Goal: Transaction & Acquisition: Book appointment/travel/reservation

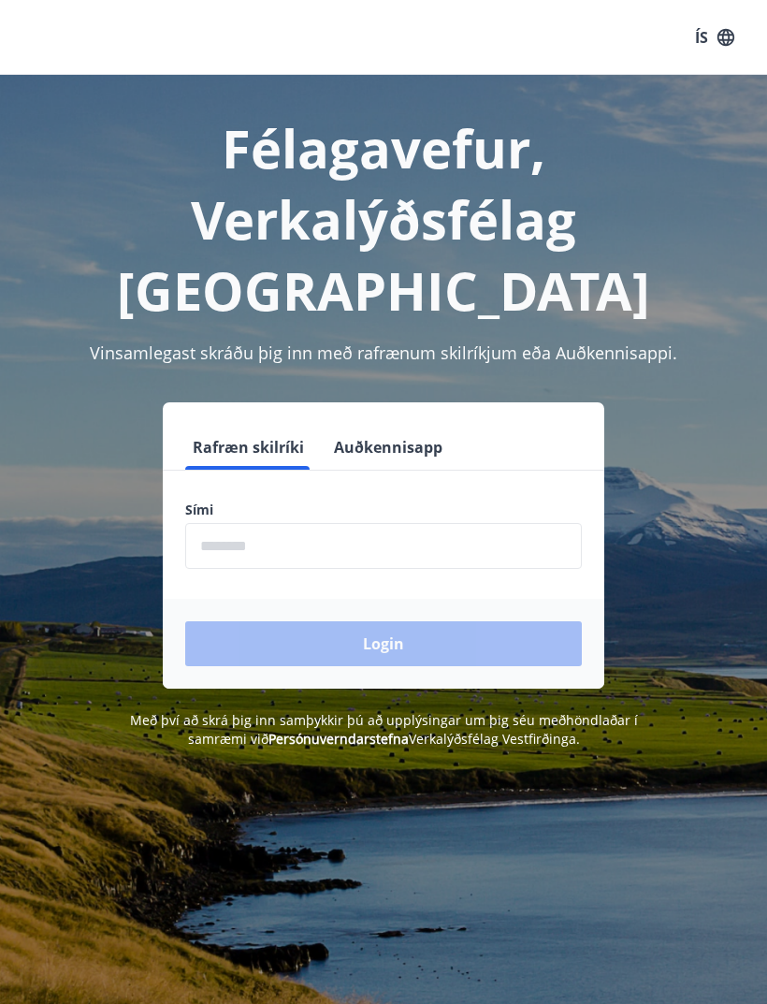
click at [410, 523] on input "phone" at bounding box center [383, 546] width 397 height 46
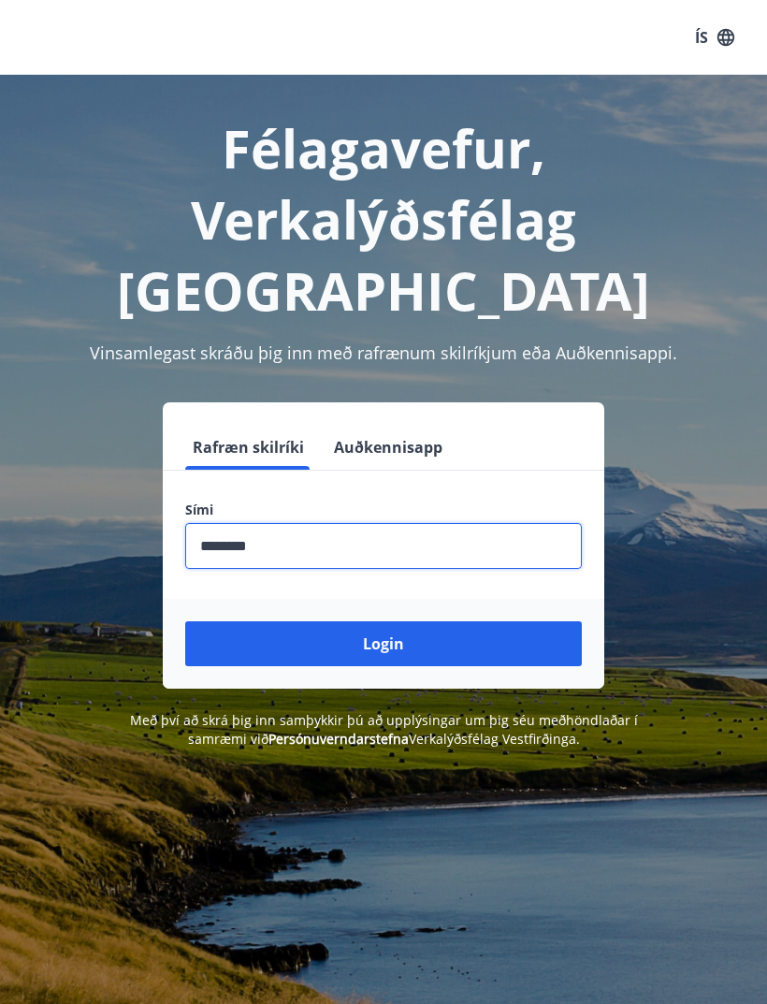
type input "********"
click at [417, 621] on button "Login" at bounding box center [383, 643] width 397 height 45
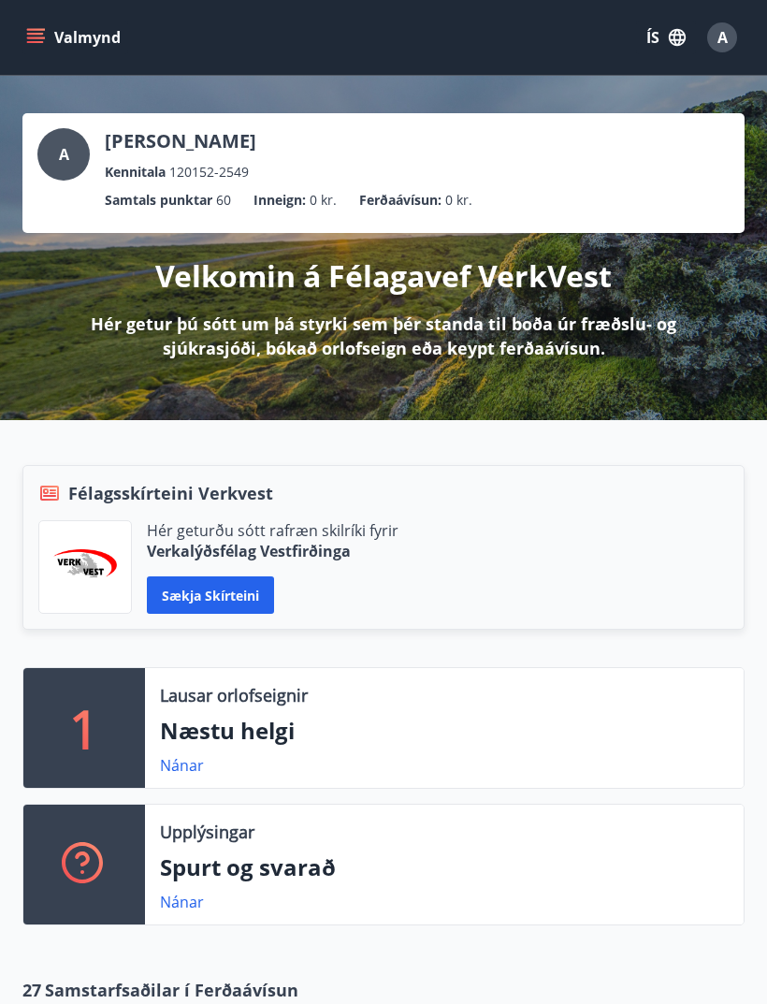
click at [45, 41] on button "Valmynd" at bounding box center [75, 38] width 106 height 34
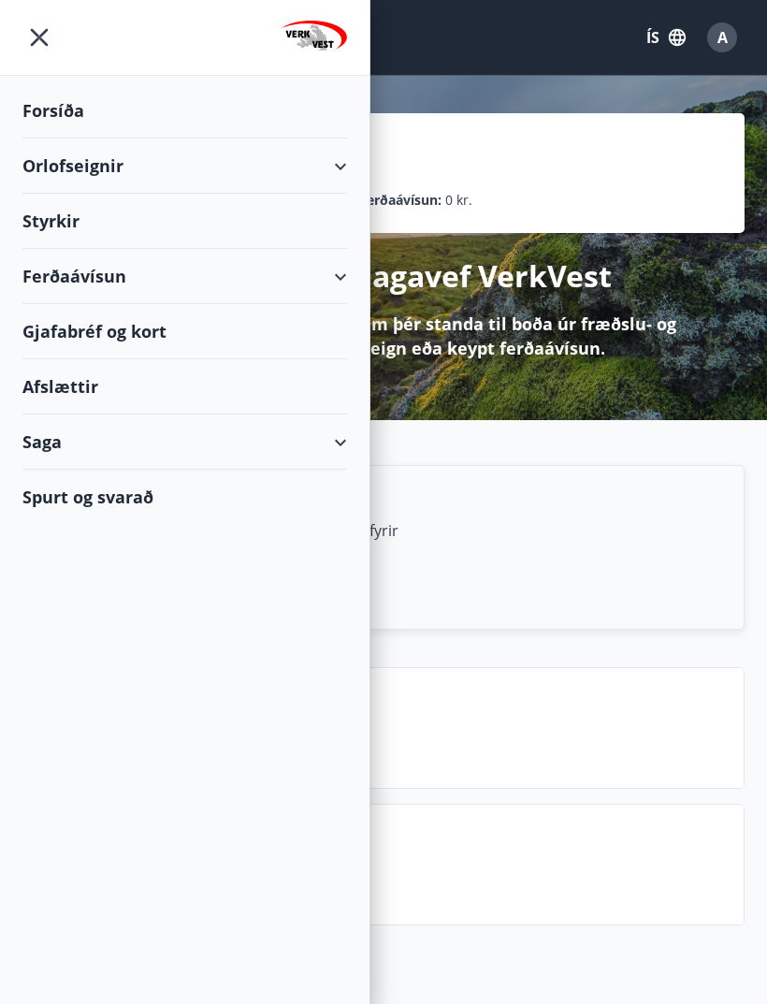
click at [361, 152] on div "Orlofseignir" at bounding box center [184, 165] width 369 height 55
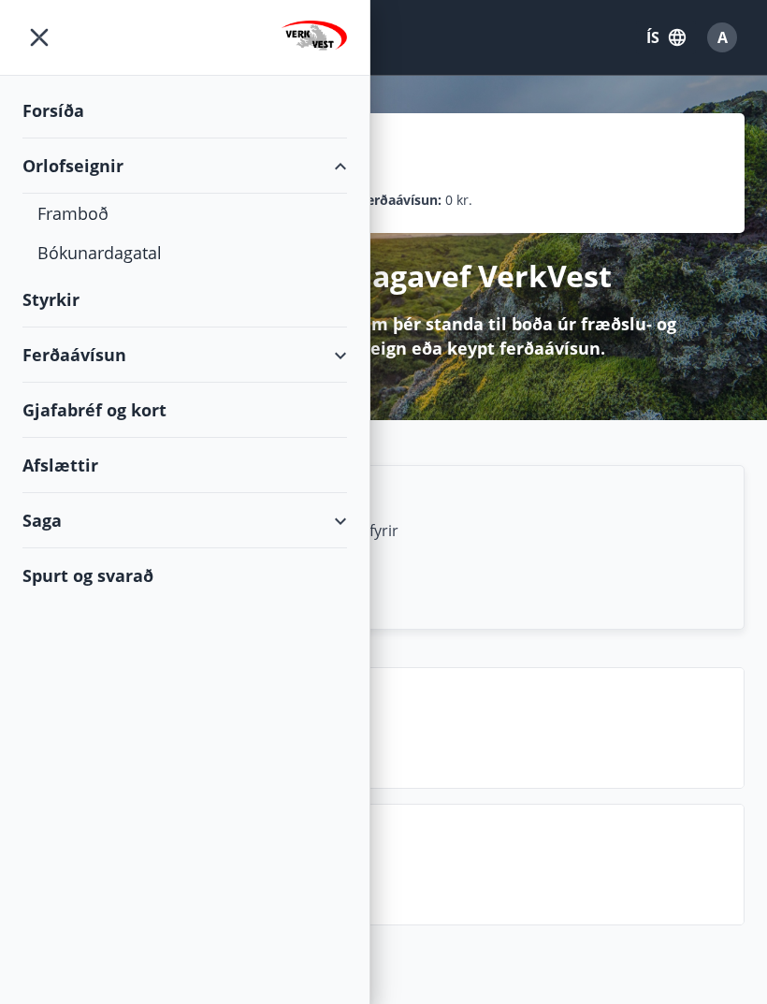
click at [332, 172] on div "Orlofseignir" at bounding box center [184, 165] width 325 height 55
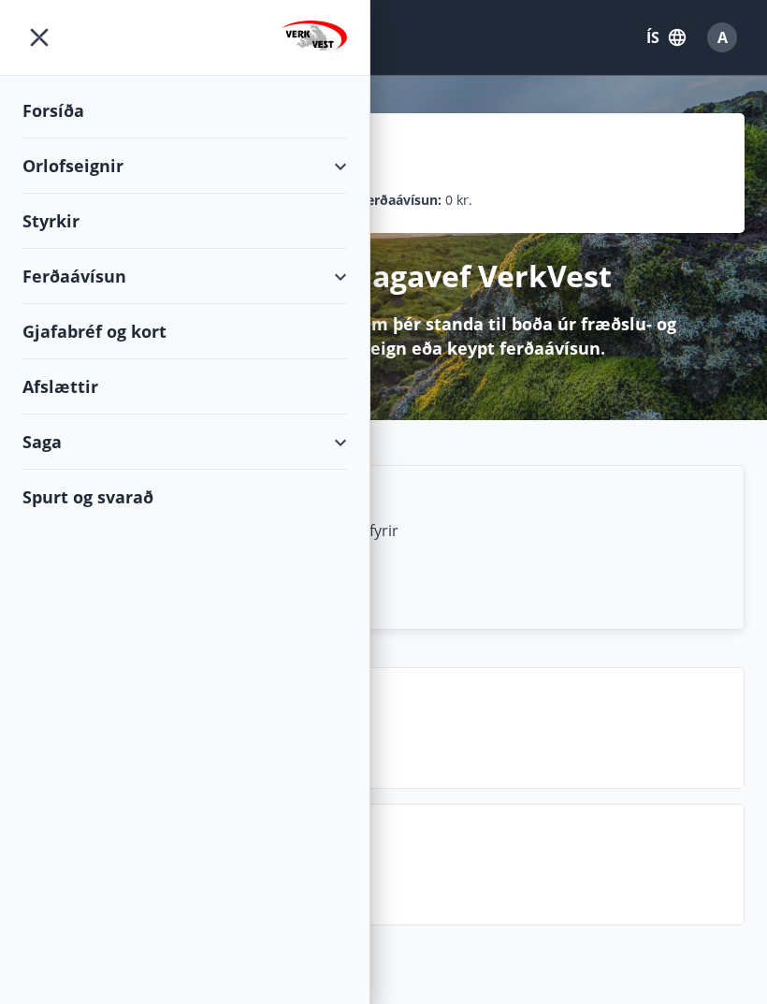
click at [169, 153] on div "Orlofseignir" at bounding box center [184, 165] width 325 height 55
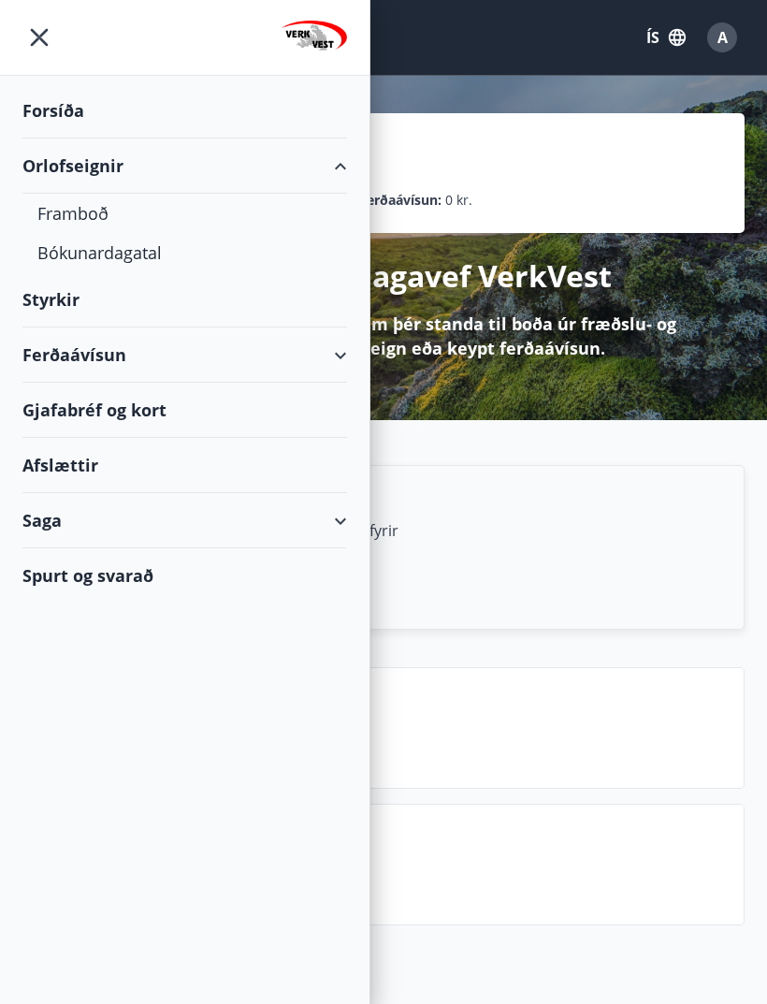
click at [98, 213] on div "Framboð" at bounding box center [184, 213] width 295 height 39
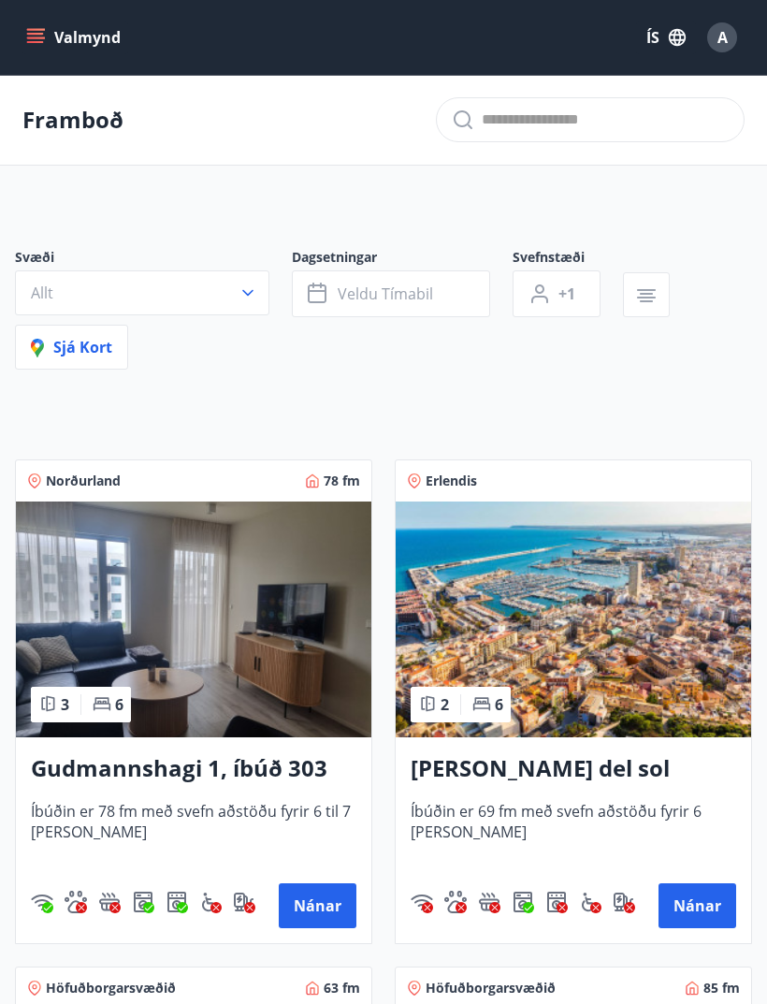
click at [400, 282] on button "Veldu tímabil" at bounding box center [391, 293] width 198 height 47
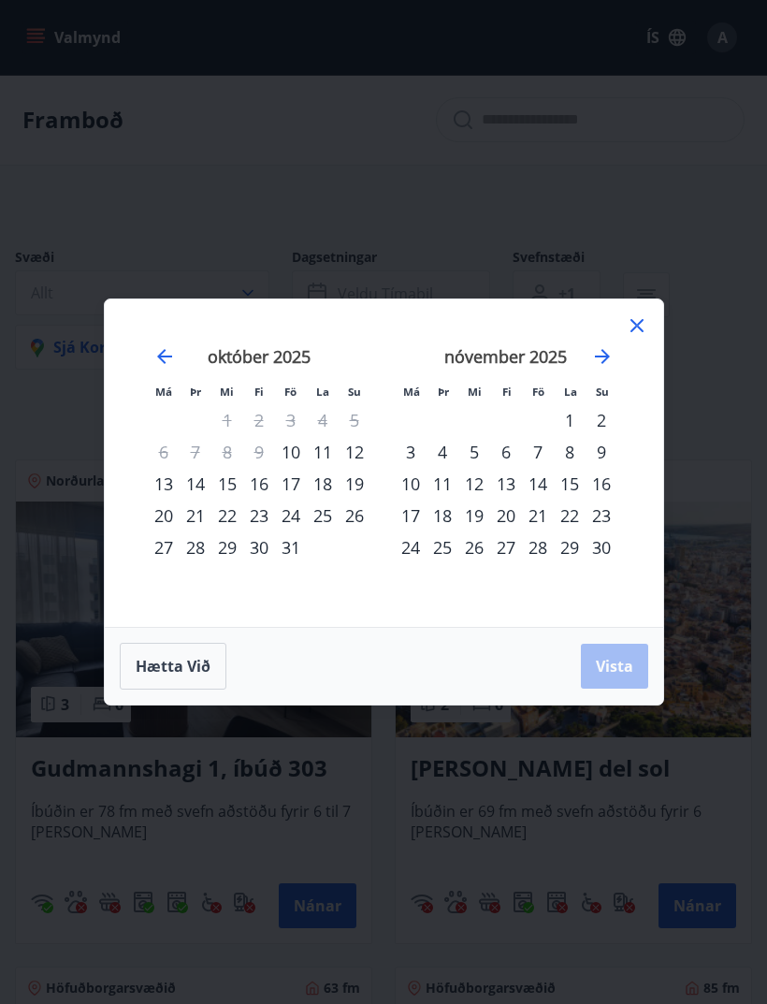
click at [289, 545] on div "31" at bounding box center [291, 547] width 32 height 32
click at [440, 451] on div "4" at bounding box center [443, 452] width 32 height 32
click at [599, 670] on span "Vista" at bounding box center [614, 666] width 37 height 21
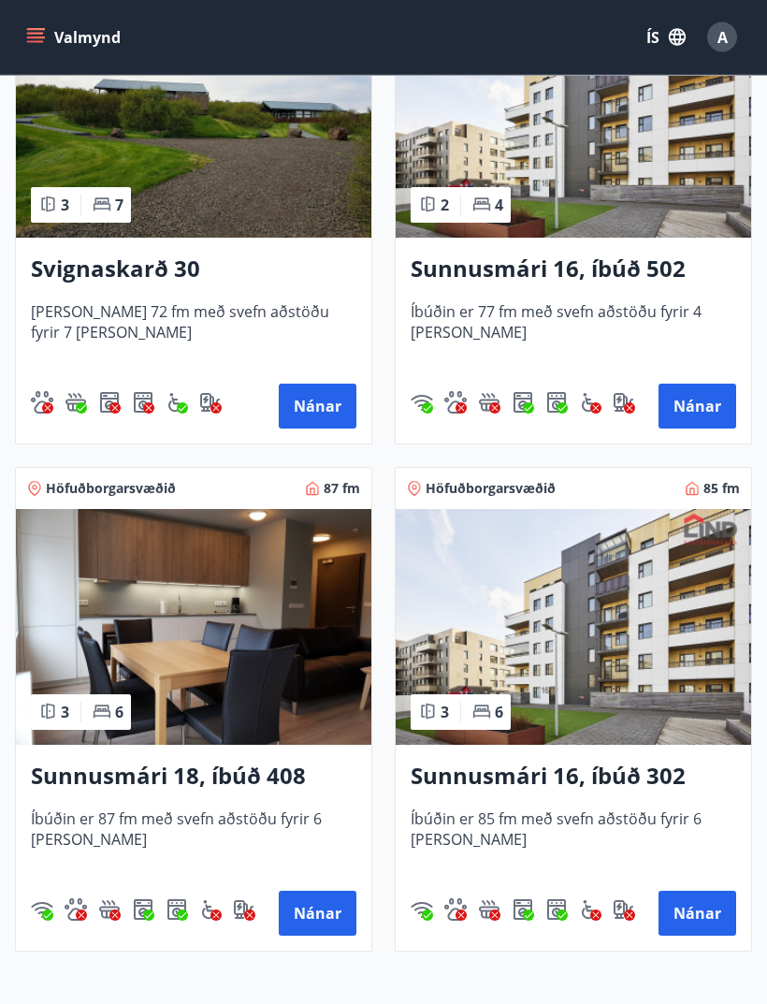
scroll to position [1048, 0]
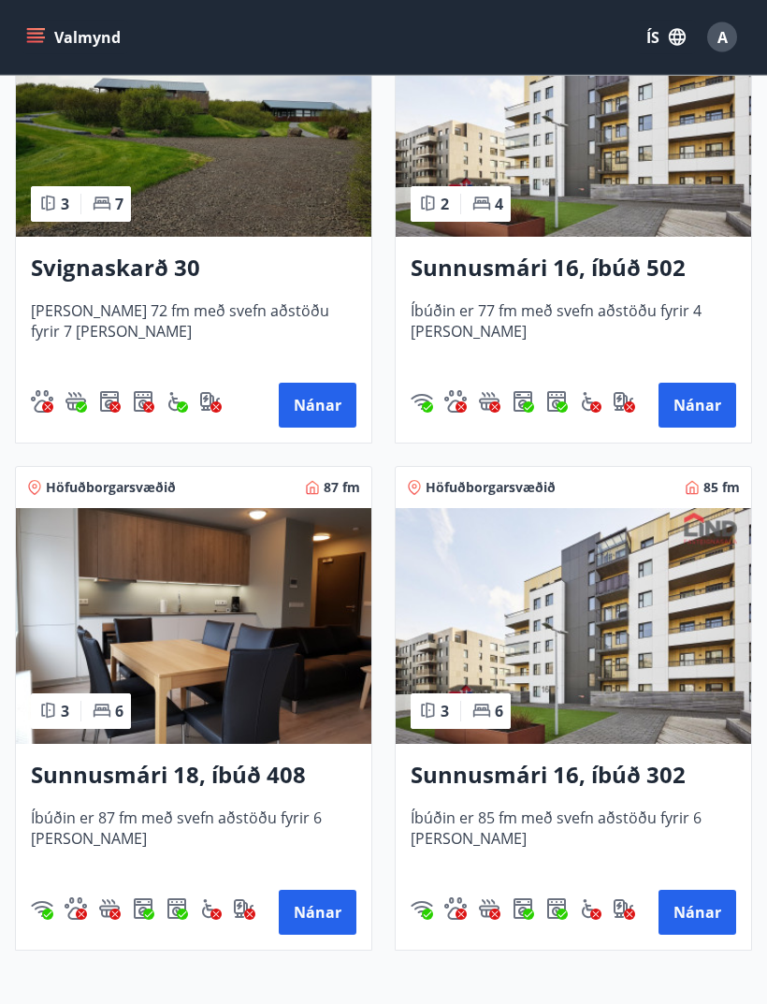
click at [263, 728] on img at bounding box center [193, 627] width 355 height 236
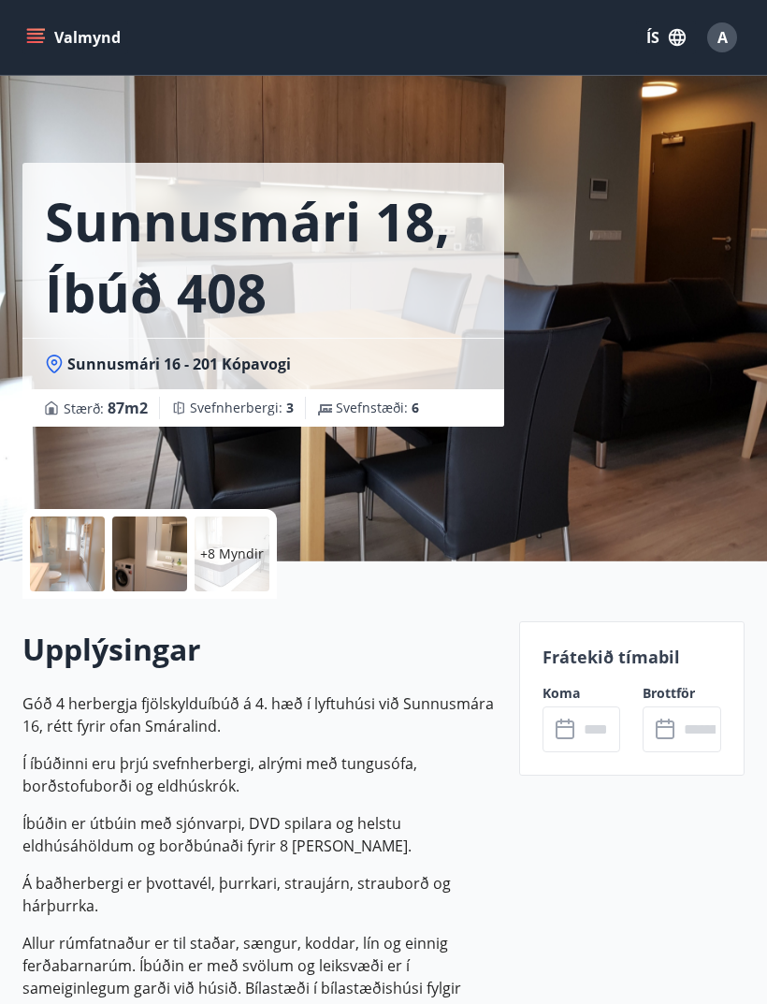
click at [583, 732] on input "text" at bounding box center [599, 729] width 43 height 46
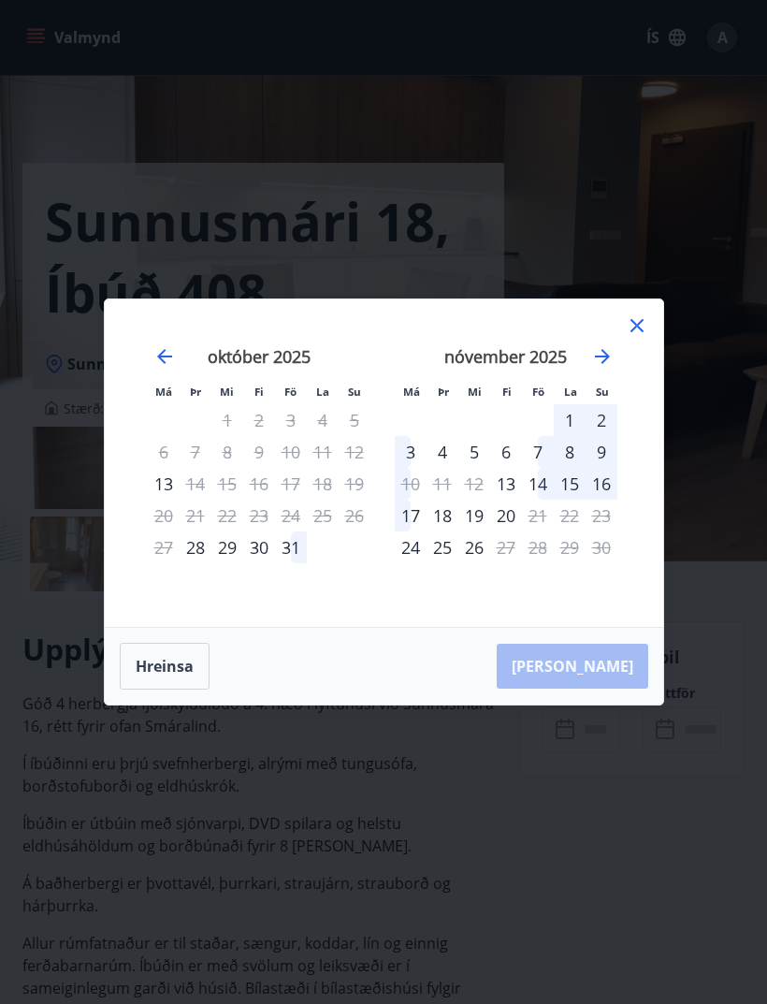
click at [290, 563] on div "31" at bounding box center [291, 547] width 32 height 32
click at [408, 468] on div "3" at bounding box center [411, 452] width 32 height 32
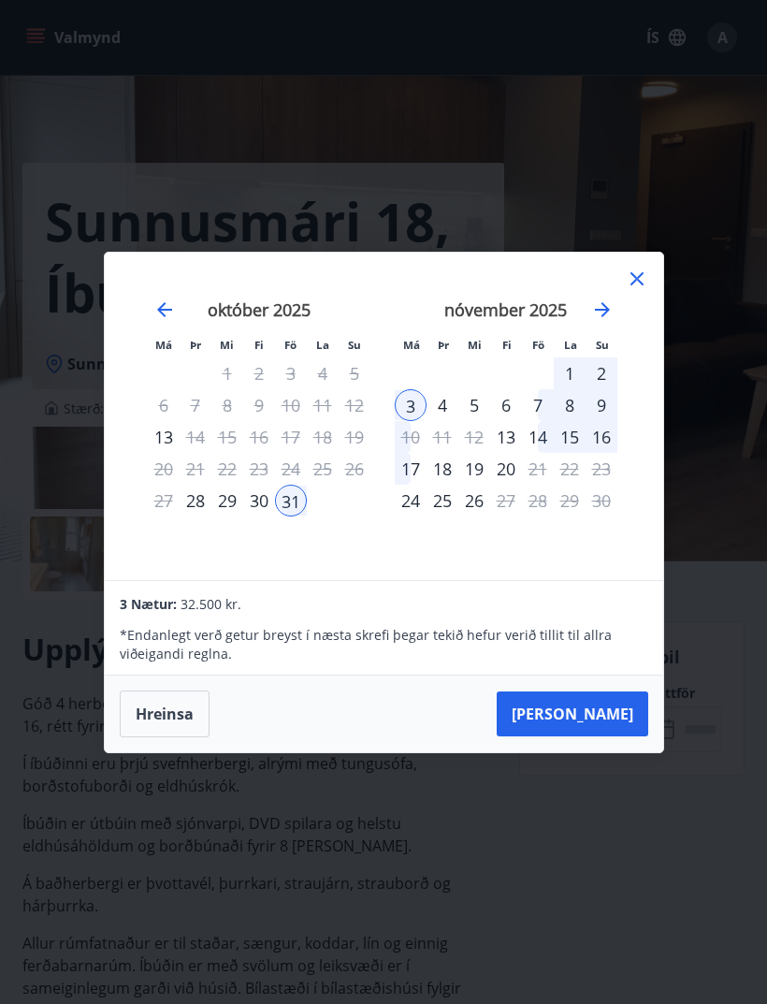
click at [456, 421] on div "4" at bounding box center [443, 405] width 32 height 32
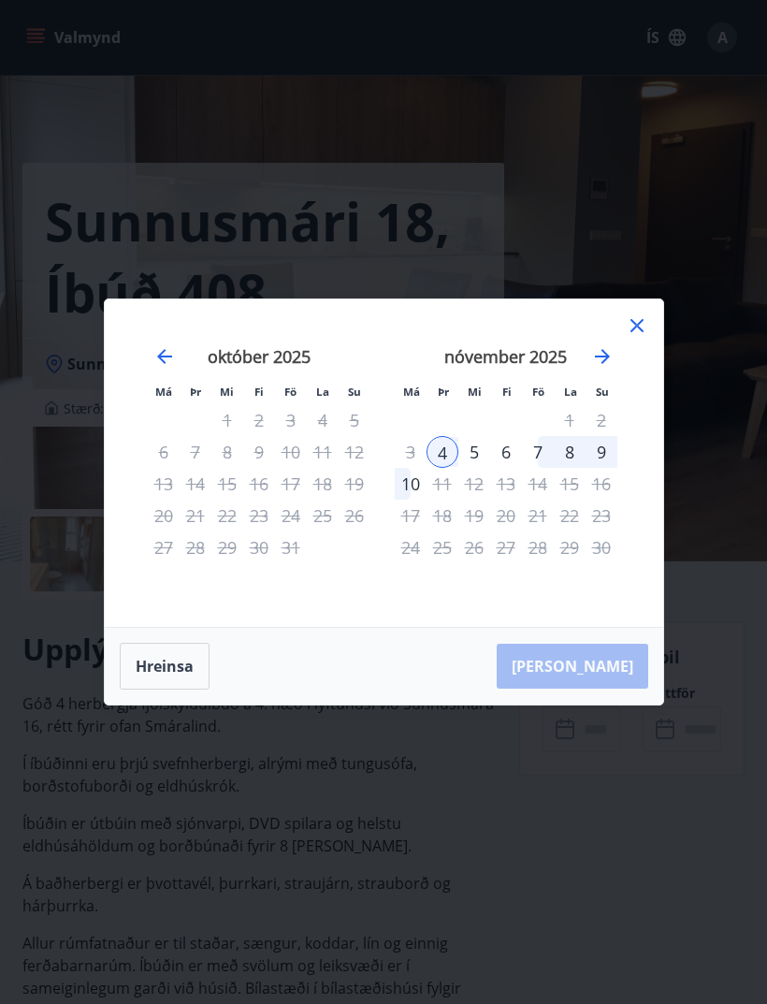
click at [641, 704] on div "[PERSON_NAME]" at bounding box center [384, 666] width 558 height 77
click at [416, 468] on div "3" at bounding box center [411, 452] width 32 height 32
click at [294, 563] on div "31" at bounding box center [291, 547] width 32 height 32
click at [181, 689] on button "Hreinsa" at bounding box center [165, 666] width 90 height 47
click at [444, 468] on div "4" at bounding box center [443, 452] width 32 height 32
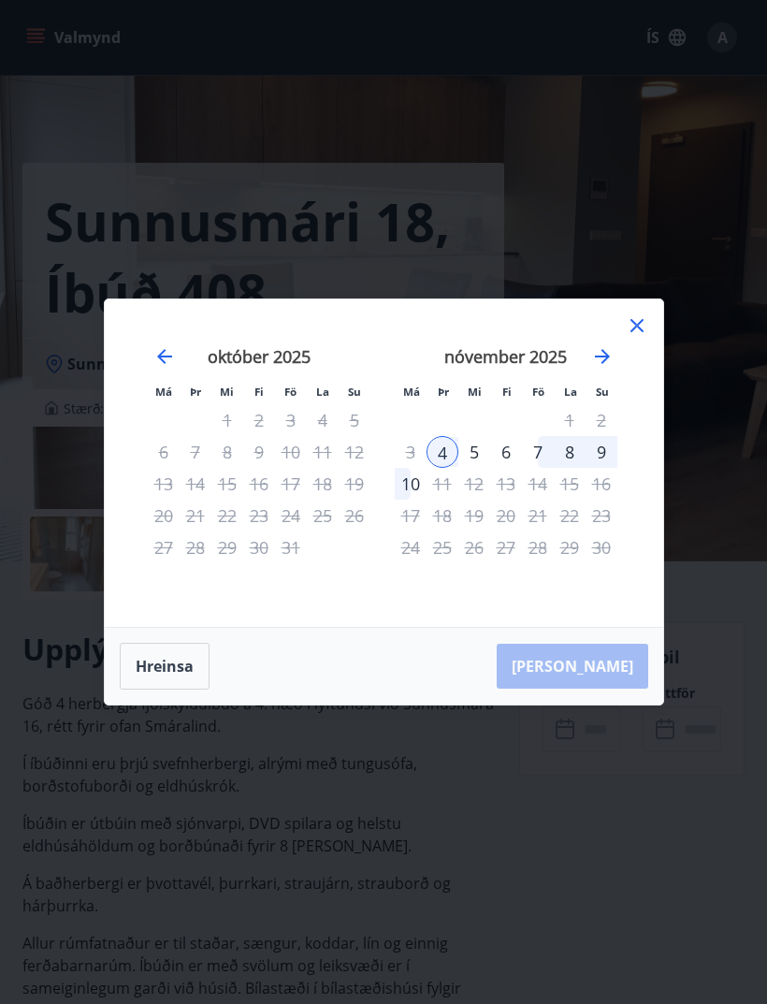
click at [190, 689] on button "Hreinsa" at bounding box center [165, 666] width 90 height 47
click at [303, 563] on div "31" at bounding box center [291, 547] width 32 height 32
click at [446, 468] on div "4" at bounding box center [443, 452] width 32 height 32
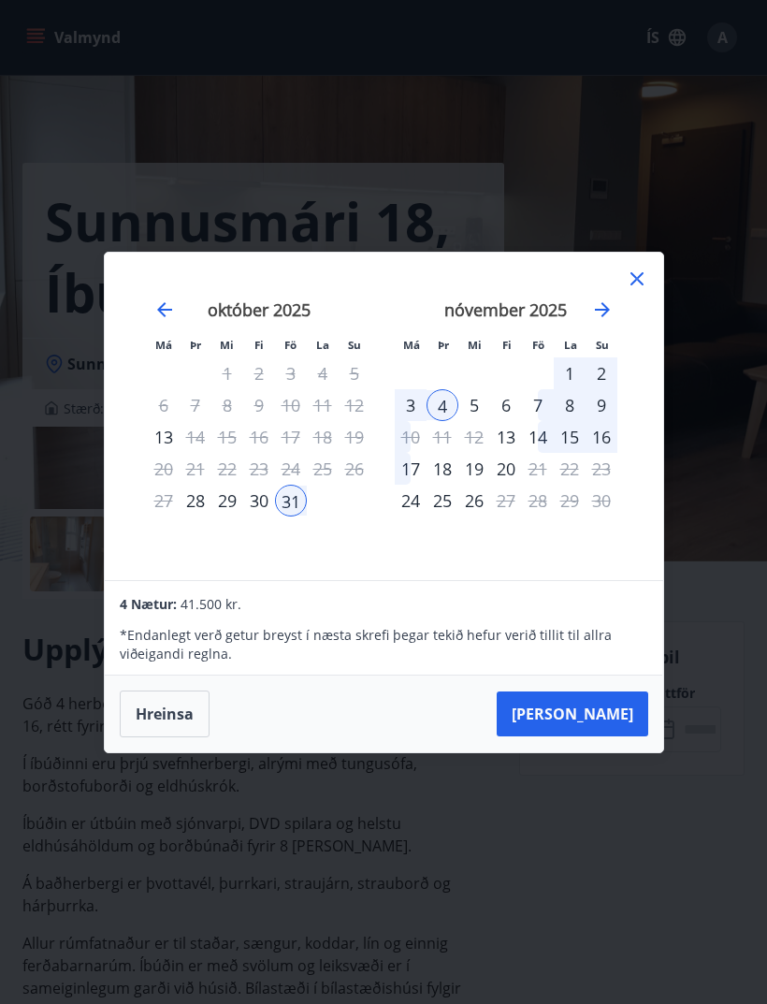
click at [658, 304] on div "Má Þr Mi Fi Fö La Su Má Þr Mi Fi Fö La Su [DATE] 1 2 3 4 5 6 7 8 9 10 11 12 13 …" at bounding box center [384, 416] width 558 height 327
click at [634, 290] on icon at bounding box center [637, 279] width 22 height 22
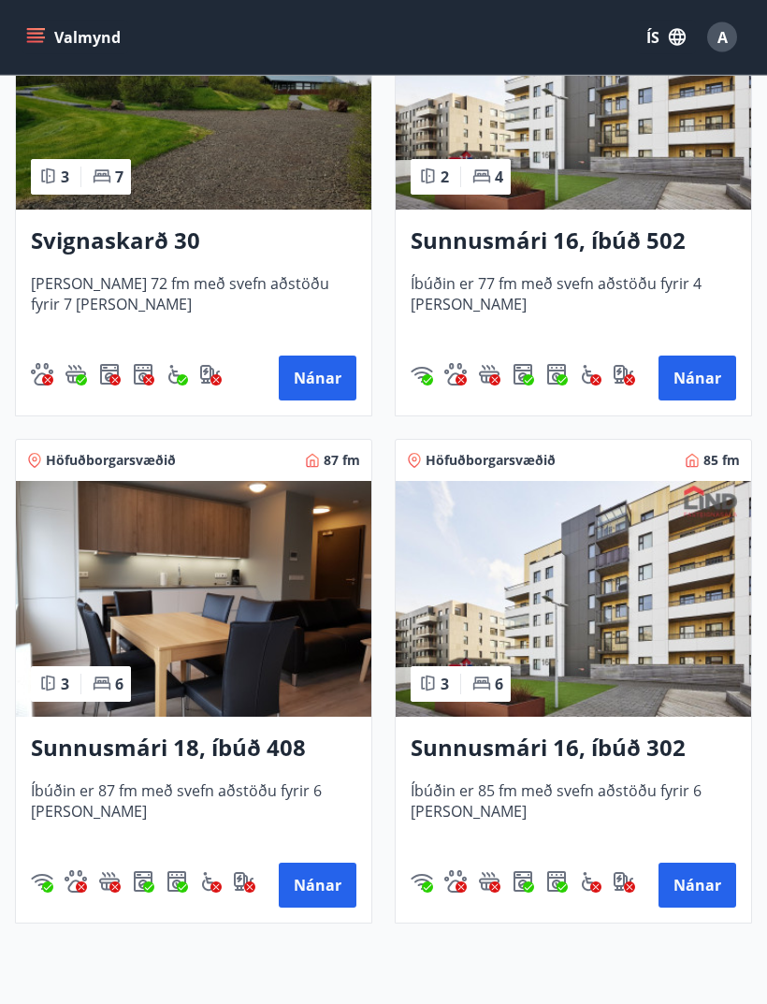
scroll to position [1122, 0]
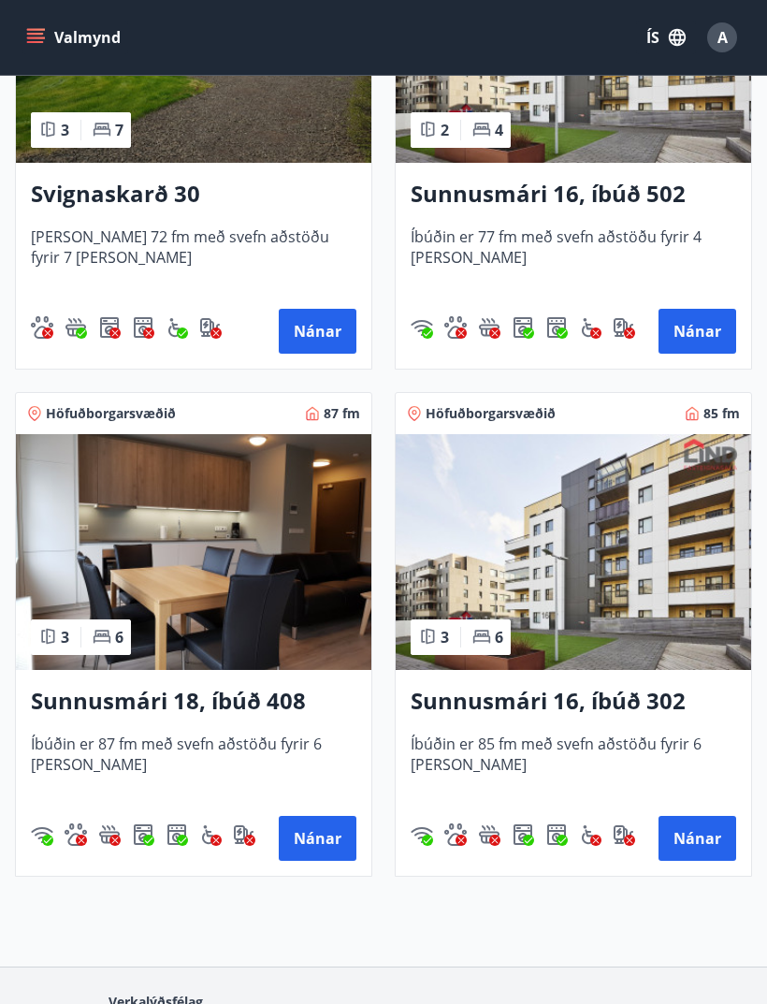
click at [227, 730] on div "Sunnusmári 18, íbúð 408 Íbúðin er 87 fm með svefn aðstöðu fyrir 6 [PERSON_NAME]…" at bounding box center [193, 773] width 355 height 206
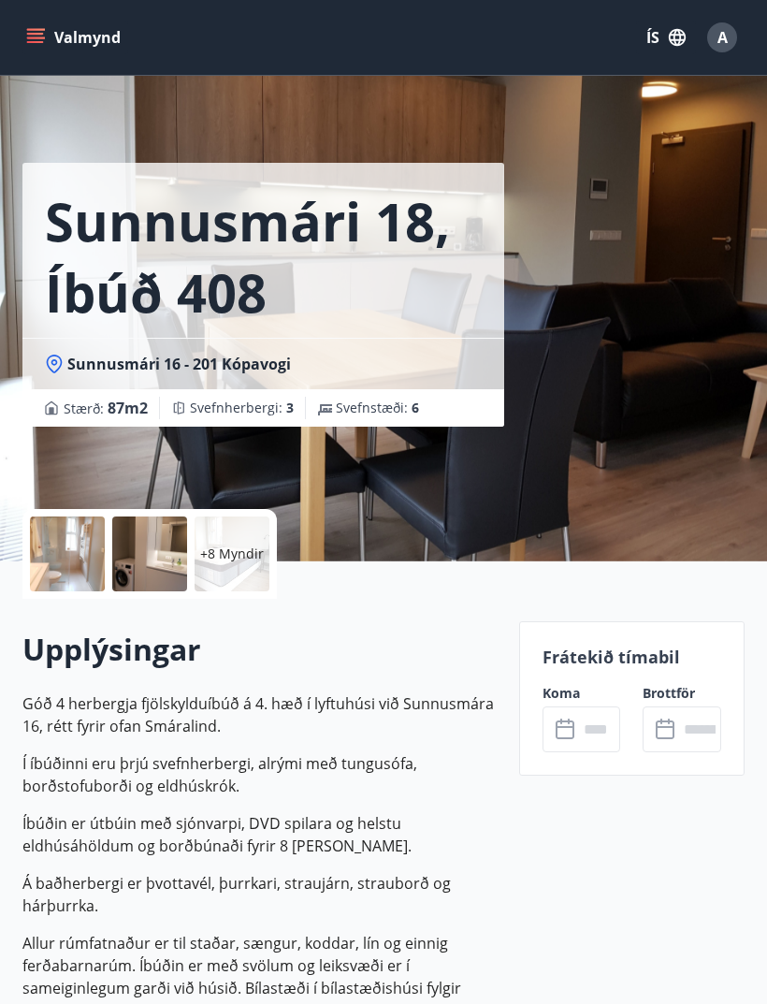
click at [585, 734] on input "text" at bounding box center [599, 729] width 43 height 46
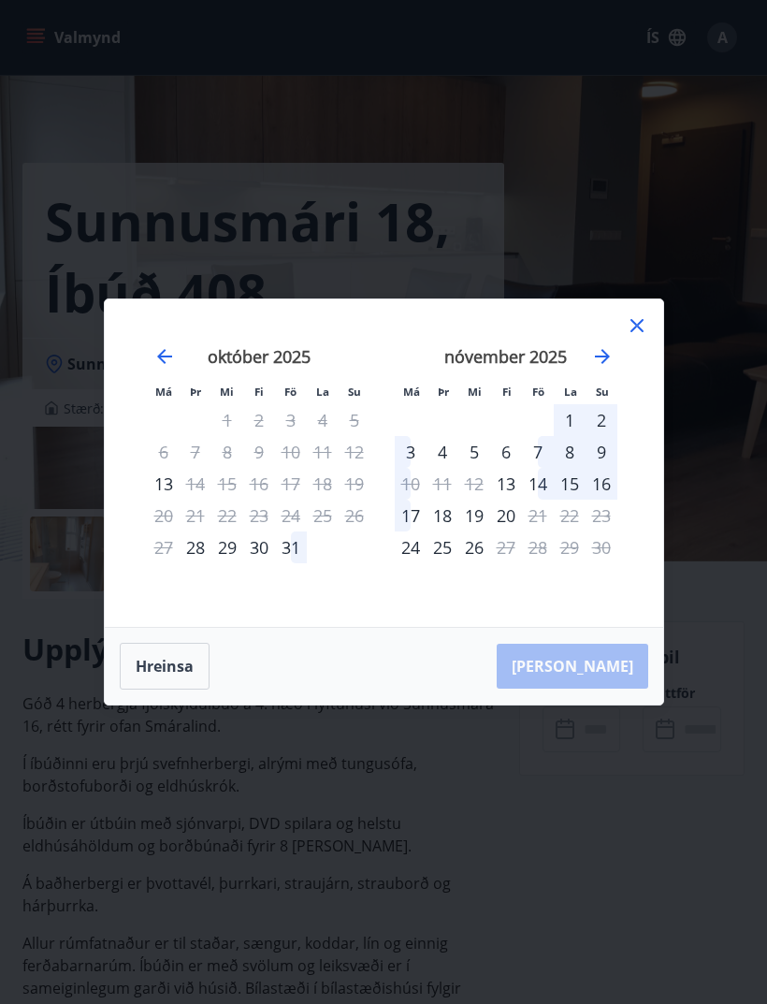
click at [378, 574] on div "[DATE] 1 2 3 4 5 6 7 8 9 10 11 12 13 14 15 16 17 18 19 20 21 22 23 24 25 26 27 …" at bounding box center [259, 475] width 247 height 307
click at [302, 563] on div "31" at bounding box center [291, 547] width 32 height 32
click at [443, 468] on div "4" at bounding box center [443, 452] width 32 height 32
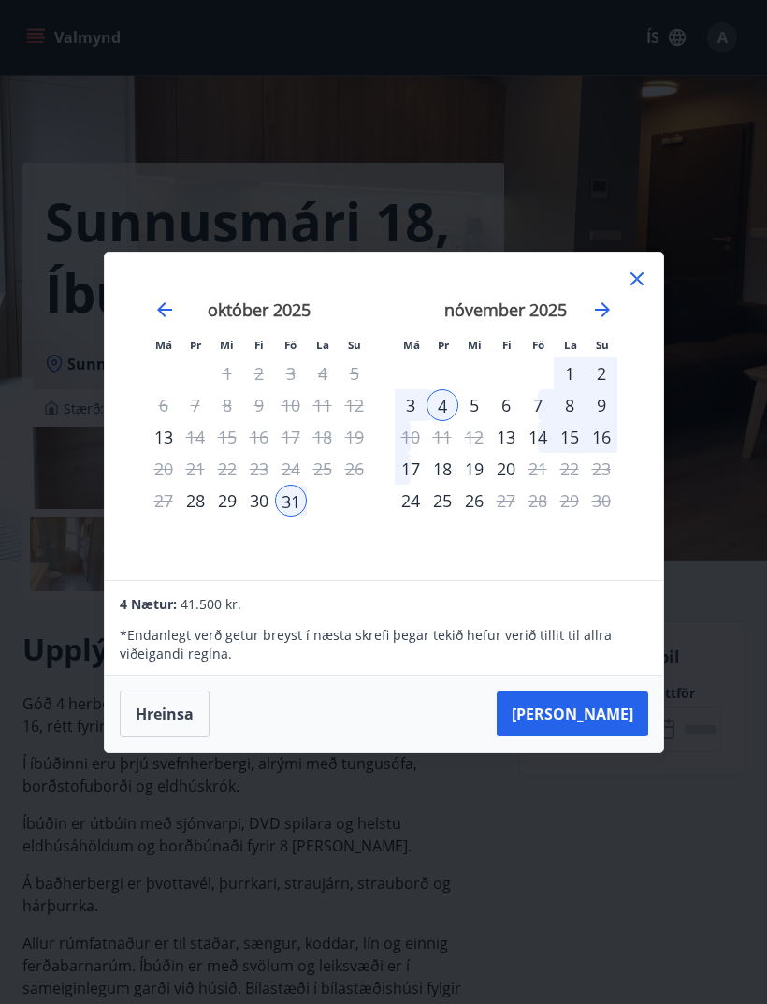
click at [613, 736] on button "[PERSON_NAME]" at bounding box center [573, 713] width 152 height 45
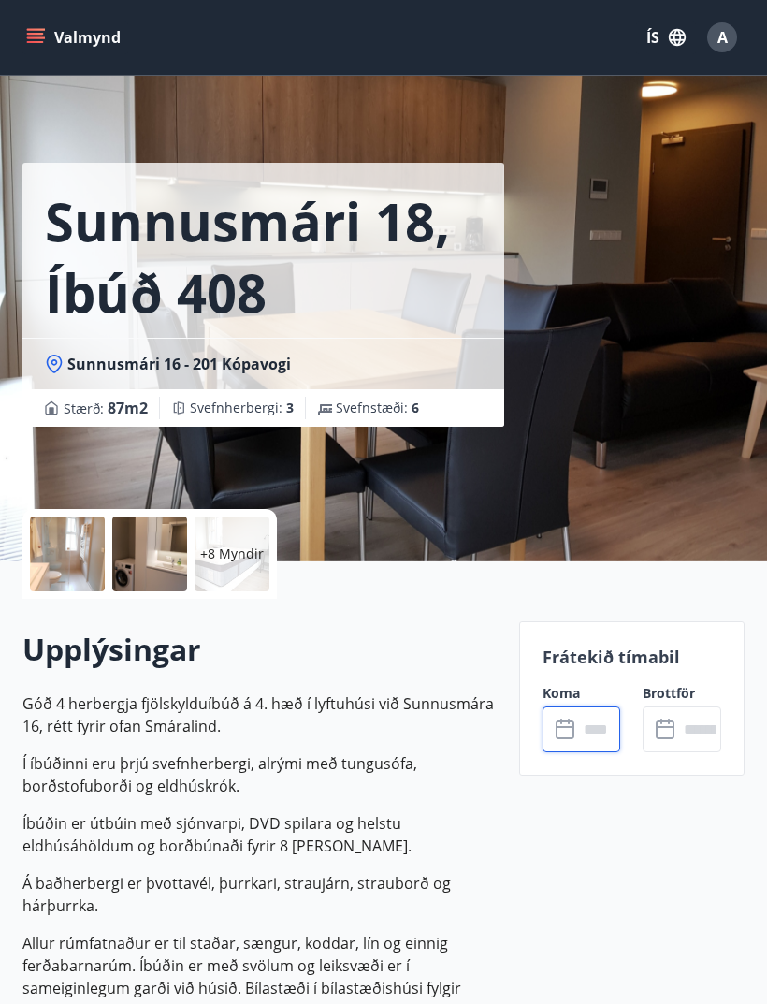
type input "******"
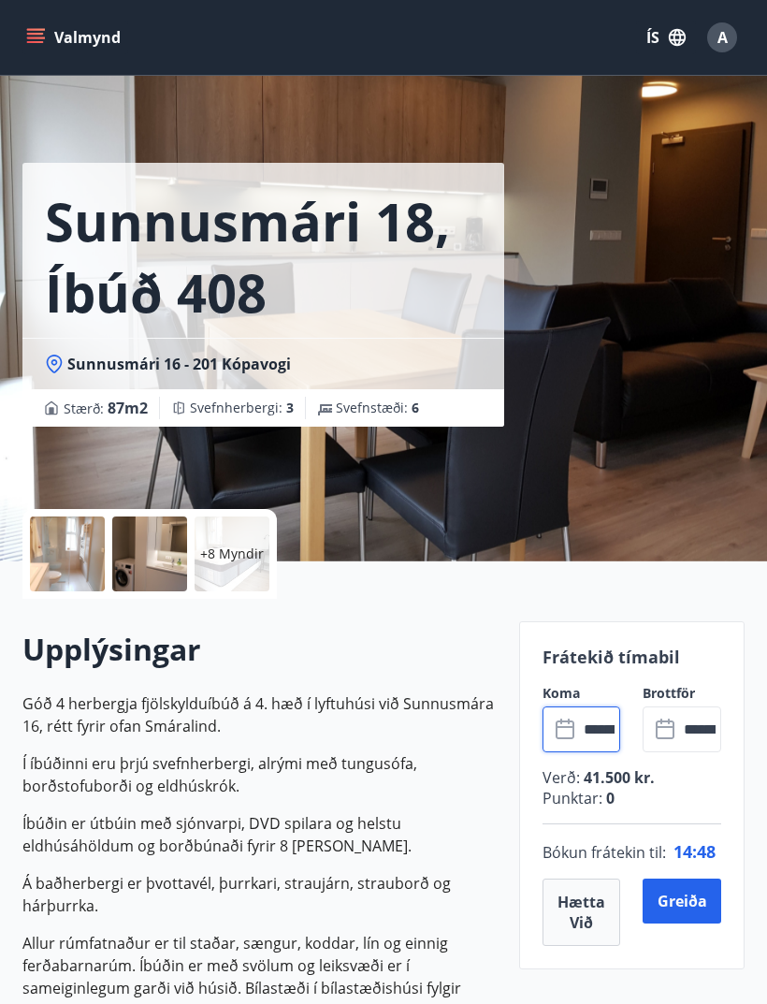
click at [692, 905] on button "Greiða" at bounding box center [682, 900] width 79 height 45
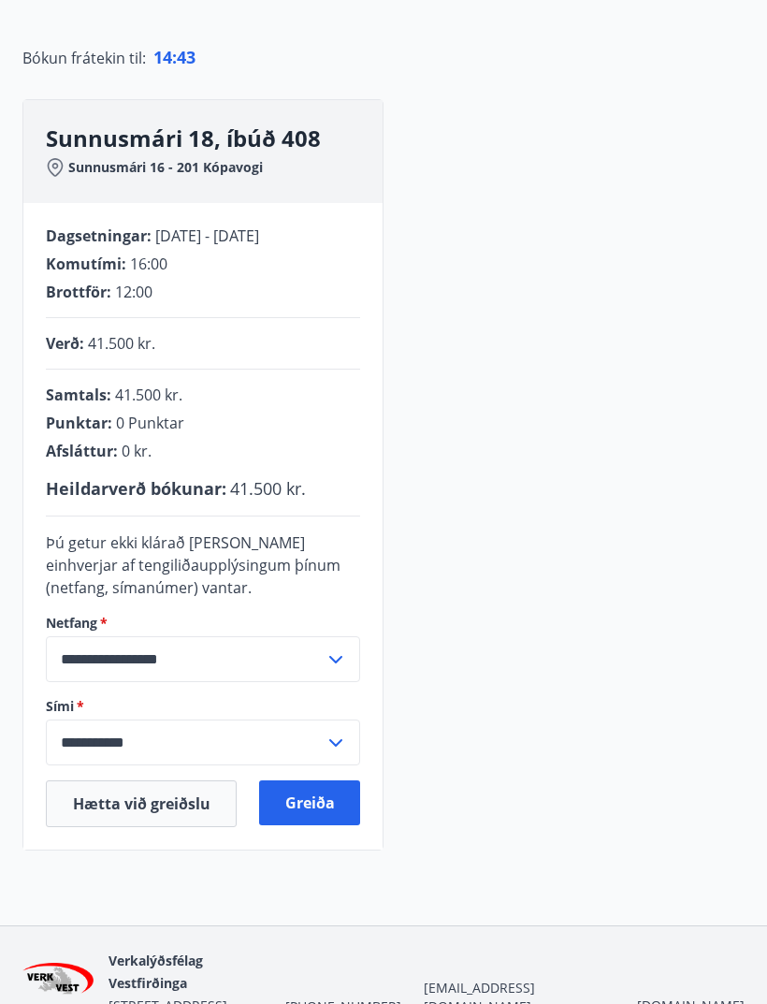
scroll to position [173, 0]
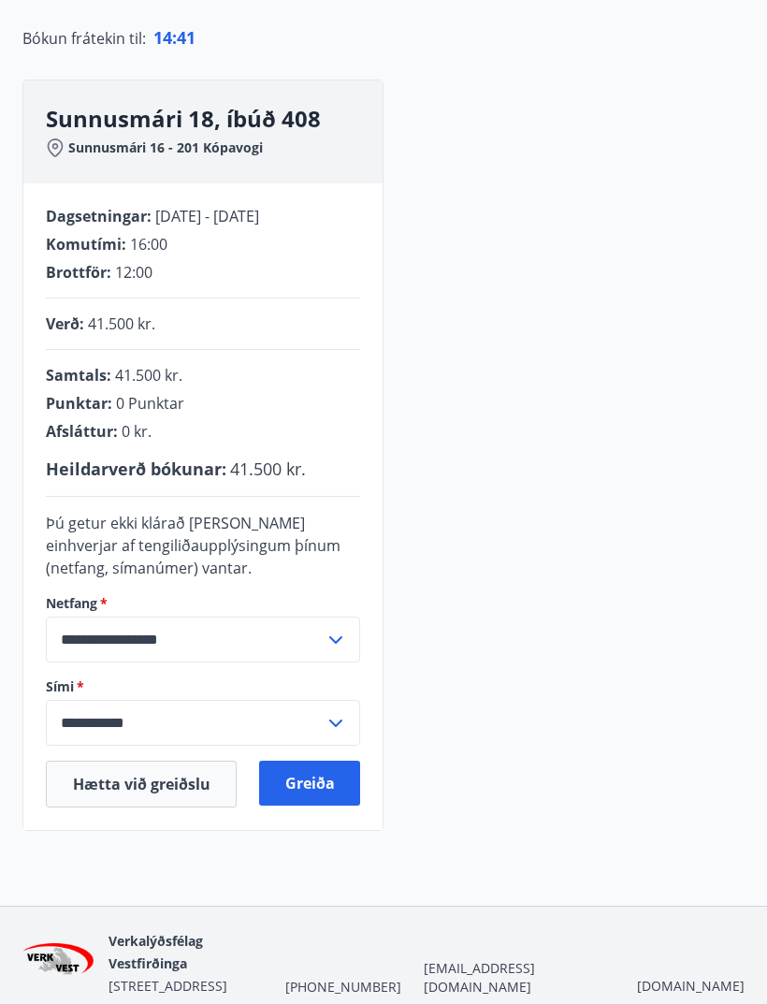
click at [335, 786] on button "Greiða" at bounding box center [309, 782] width 101 height 45
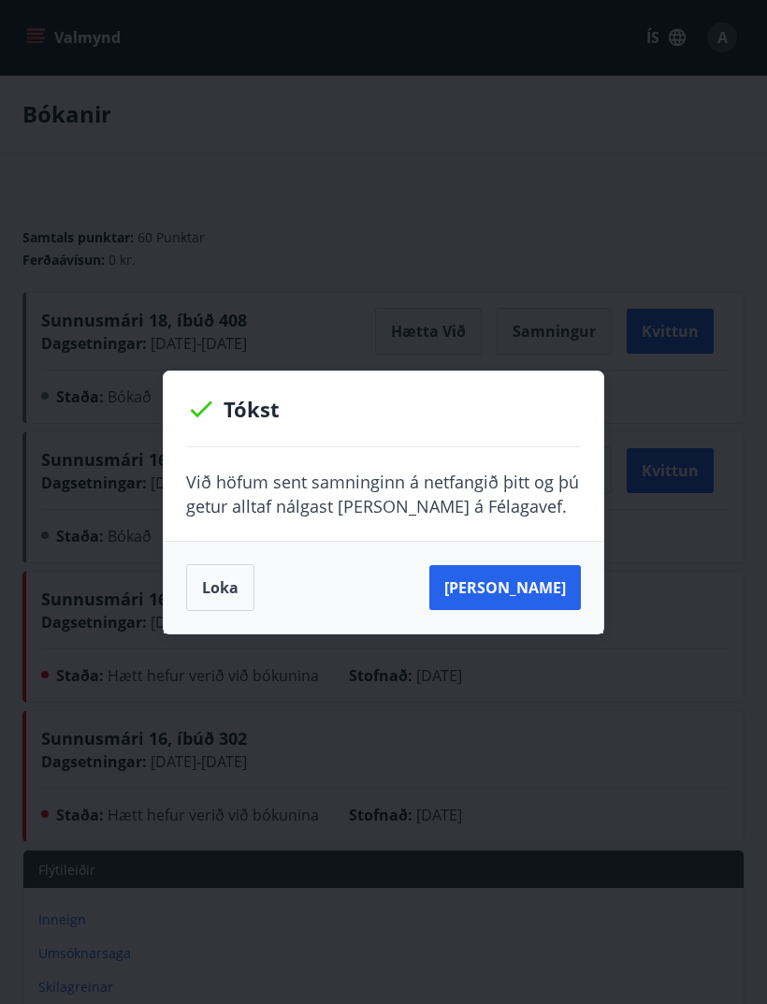
click at [522, 597] on button "Sjá samning" at bounding box center [505, 587] width 152 height 45
click at [532, 587] on button "Sjá samning" at bounding box center [505, 587] width 152 height 45
click at [510, 579] on button "Sjá samning" at bounding box center [505, 587] width 152 height 45
click at [509, 578] on button "Sjá samning" at bounding box center [505, 587] width 152 height 45
click at [224, 584] on button "Loka" at bounding box center [220, 587] width 68 height 47
